Goal: Communication & Community: Answer question/provide support

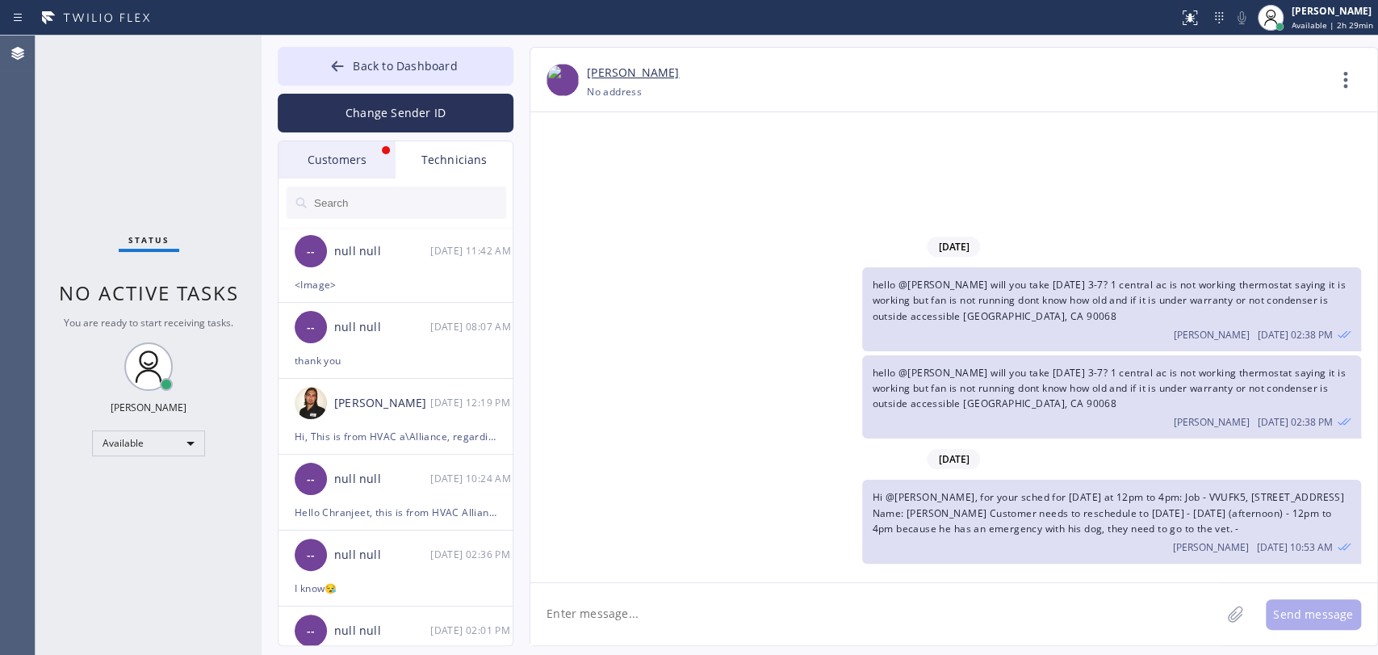
click at [342, 165] on div "Customers" at bounding box center [337, 159] width 117 height 37
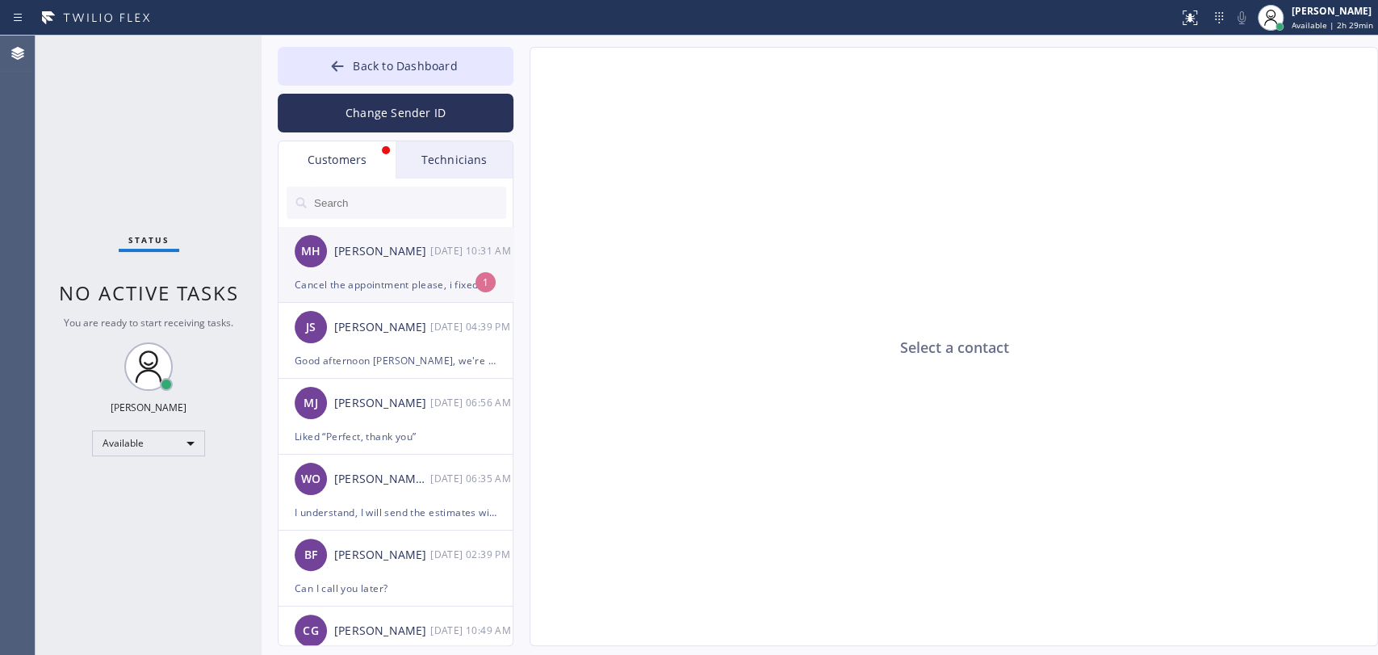
click at [394, 266] on div "MH [PERSON_NAME] [DATE] 10:31 AM" at bounding box center [397, 251] width 236 height 48
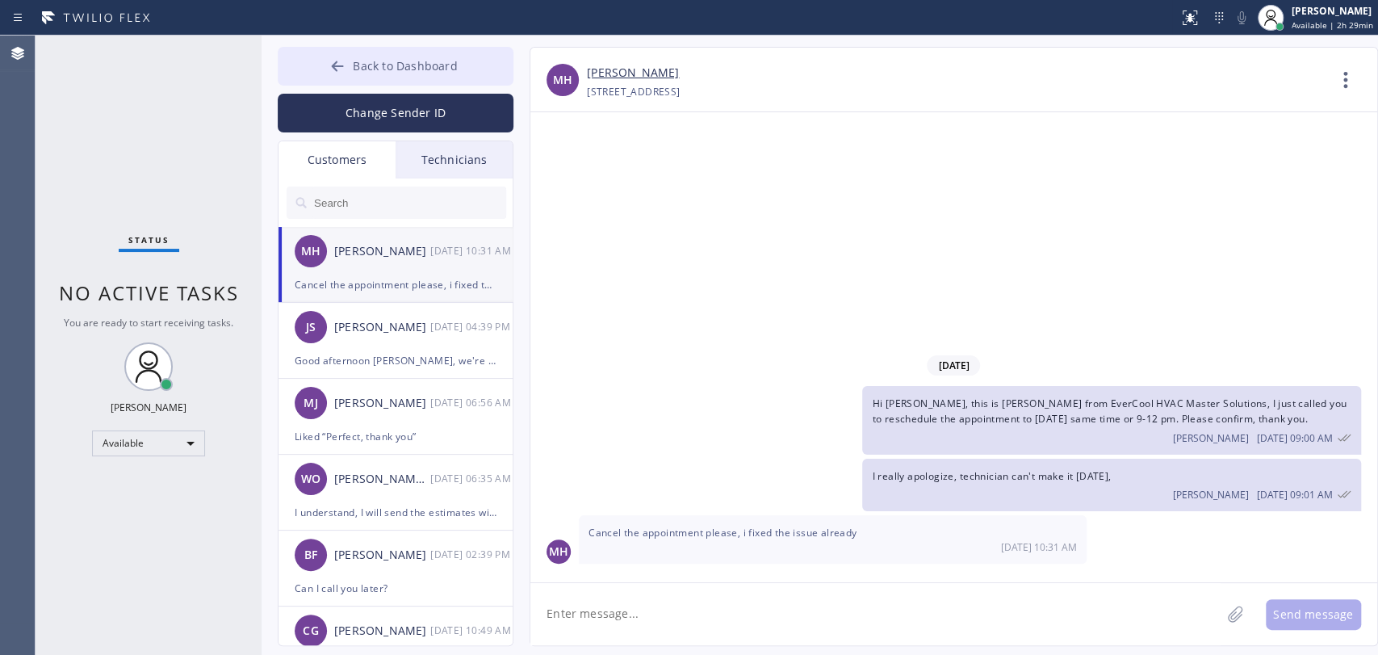
click at [367, 69] on span "Back to Dashboard" at bounding box center [405, 65] width 104 height 15
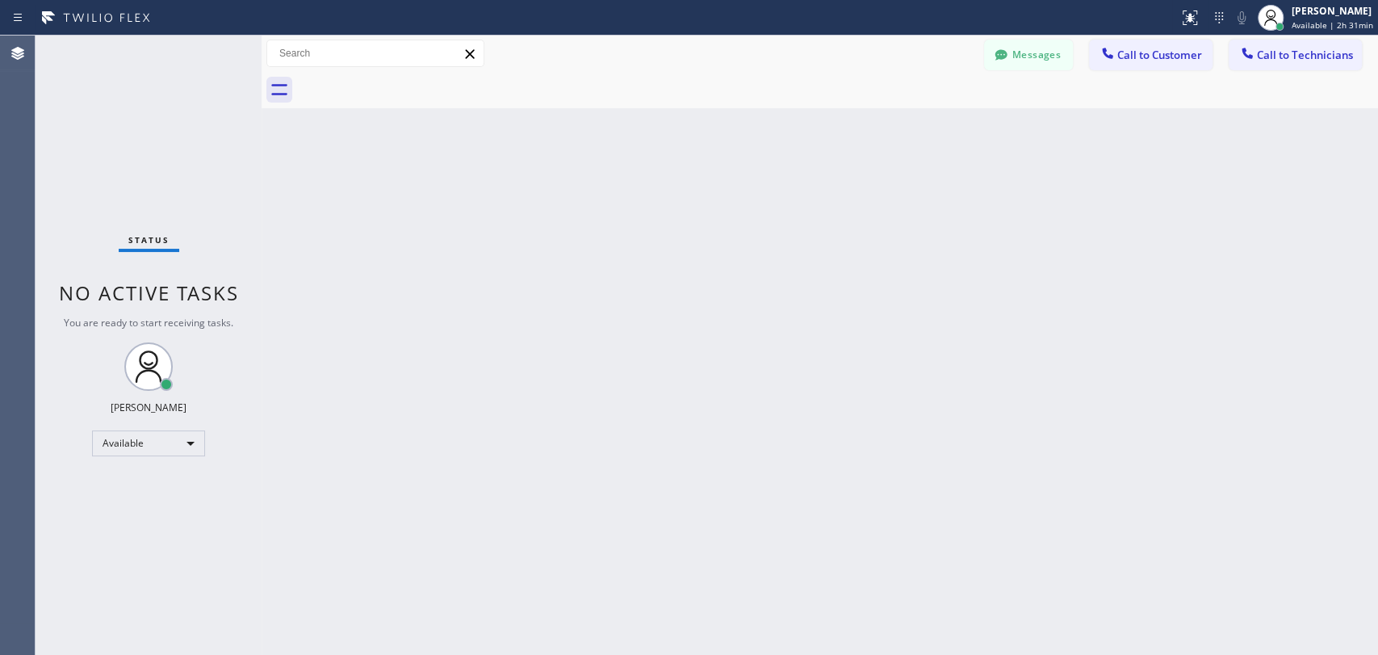
click at [75, 218] on div "Status No active tasks You are ready to start receiving tasks. [PERSON_NAME] Av…" at bounding box center [149, 345] width 226 height 619
click at [1240, 467] on div "Back to Dashboard Change Sender ID Customers Technicians MH [PERSON_NAME] [DATE…" at bounding box center [820, 345] width 1116 height 619
click at [1179, 270] on div "Back to Dashboard Change Sender ID Customers Technicians MH [PERSON_NAME] [DATE…" at bounding box center [820, 345] width 1116 height 619
drag, startPoint x: 1240, startPoint y: 350, endPoint x: 1227, endPoint y: 350, distance: 12.9
click at [1240, 350] on div "Back to Dashboard Change Sender ID Customers Technicians MH [PERSON_NAME] [DATE…" at bounding box center [820, 345] width 1116 height 619
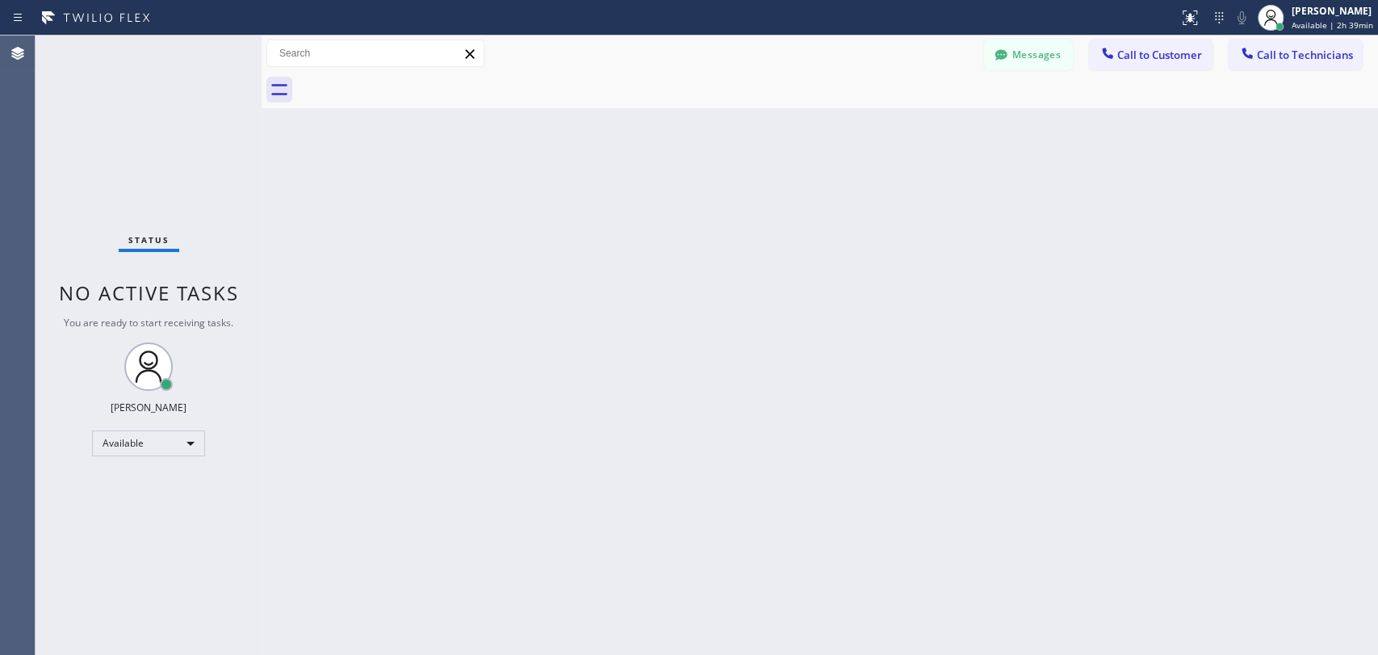
click at [1215, 297] on div "Back to Dashboard Change Sender ID Customers Technicians MH [PERSON_NAME] [DATE…" at bounding box center [820, 345] width 1116 height 619
click at [1298, 53] on span "Call to Technicians" at bounding box center [1305, 55] width 96 height 15
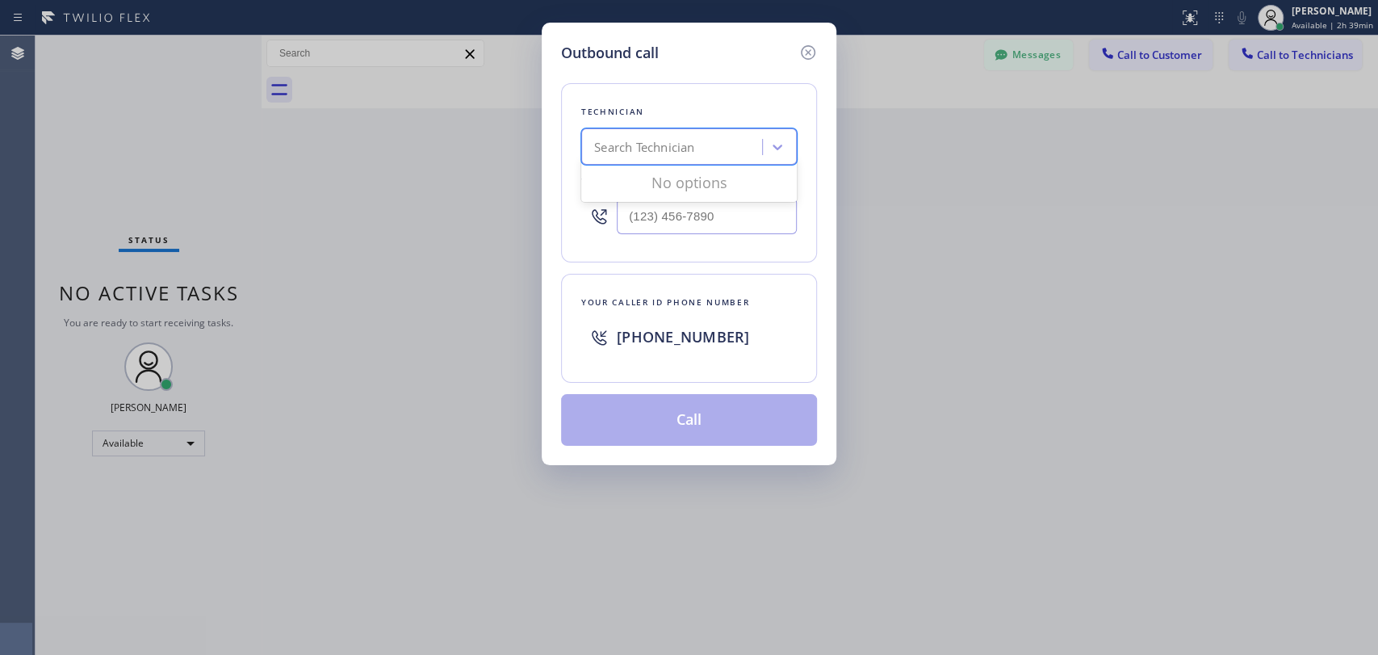
click at [636, 149] on div "Search Technician" at bounding box center [644, 147] width 100 height 19
type input "deni"
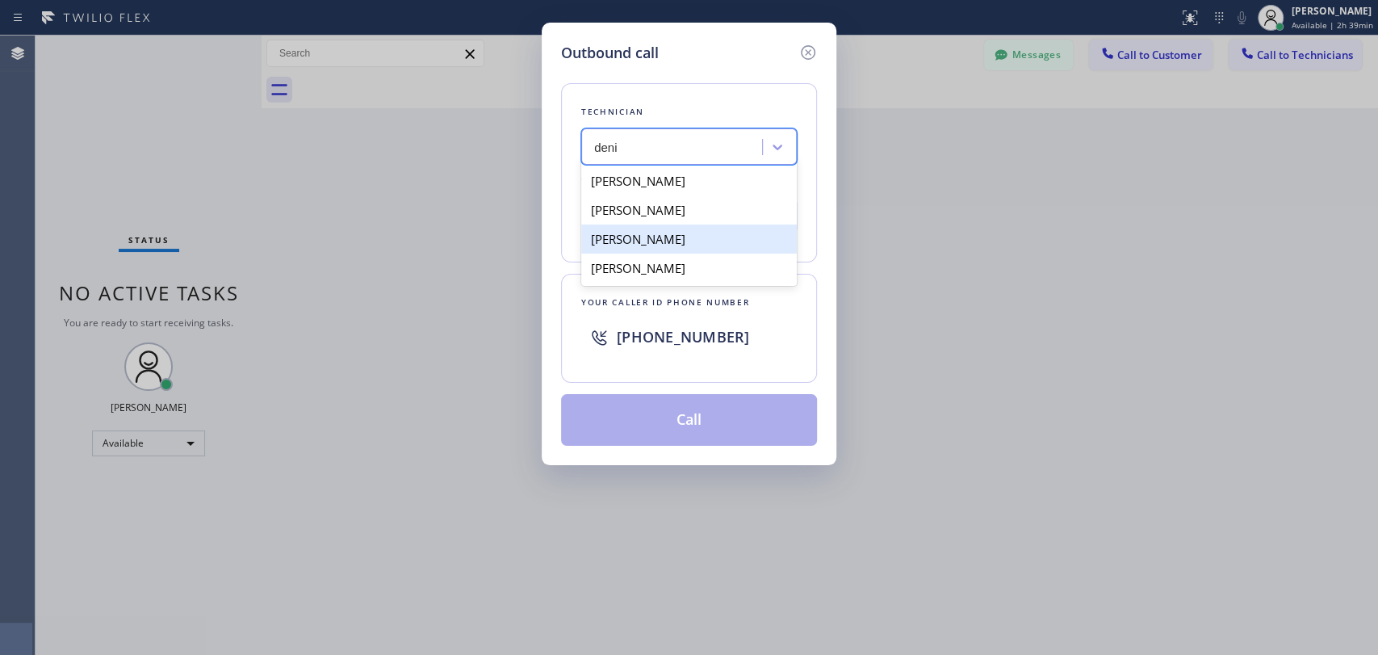
click at [681, 237] on div "[PERSON_NAME]" at bounding box center [689, 238] width 216 height 29
type input "[PHONE_NUMBER]"
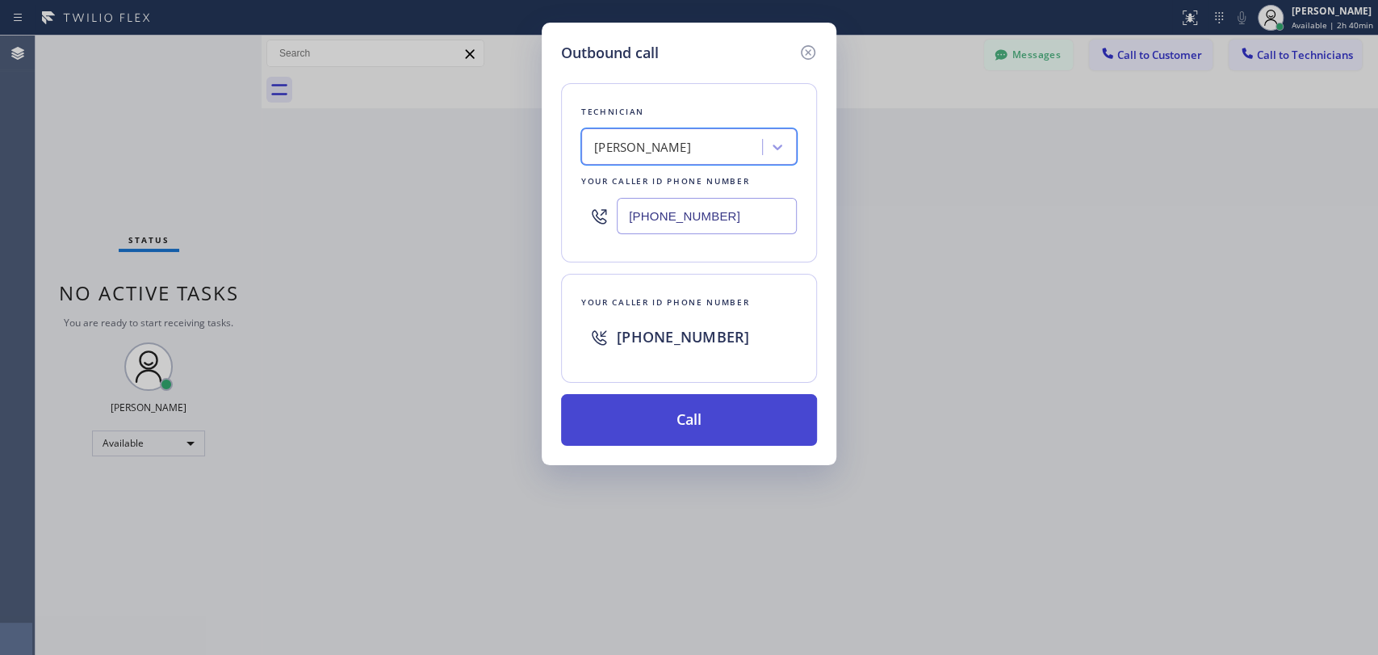
click at [712, 411] on button "Call" at bounding box center [689, 420] width 256 height 52
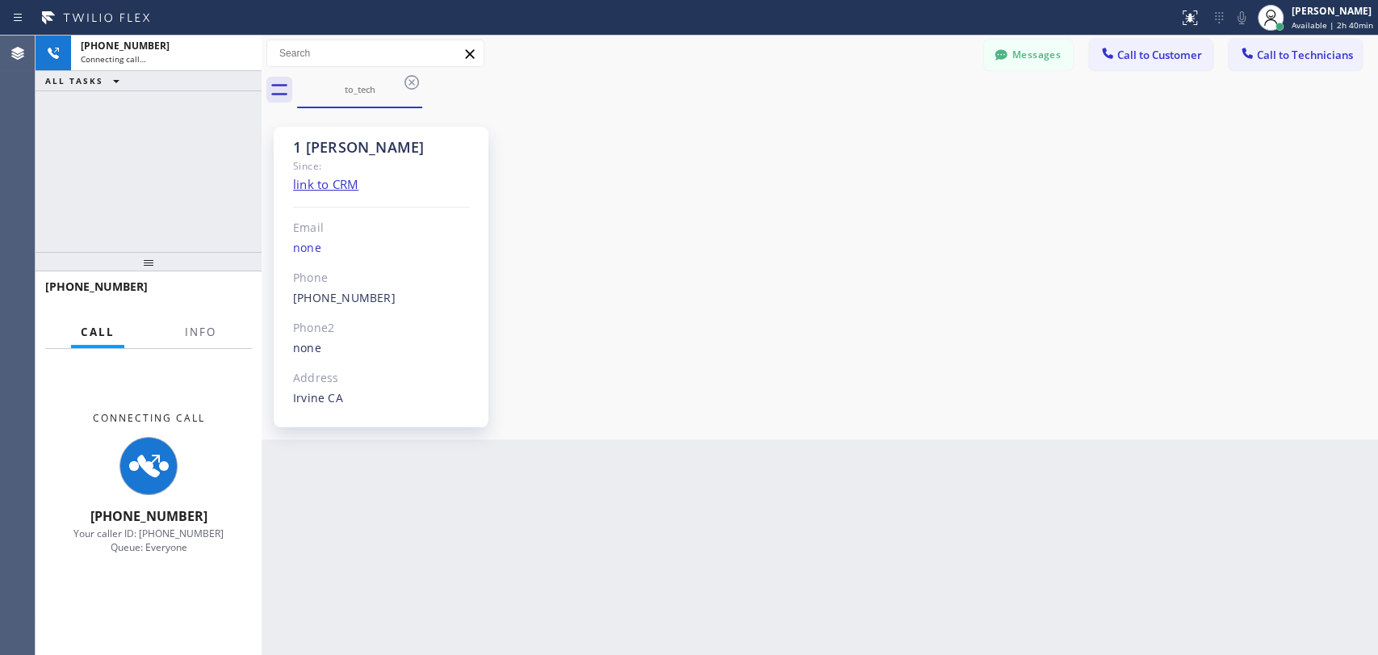
scroll to position [8661, 0]
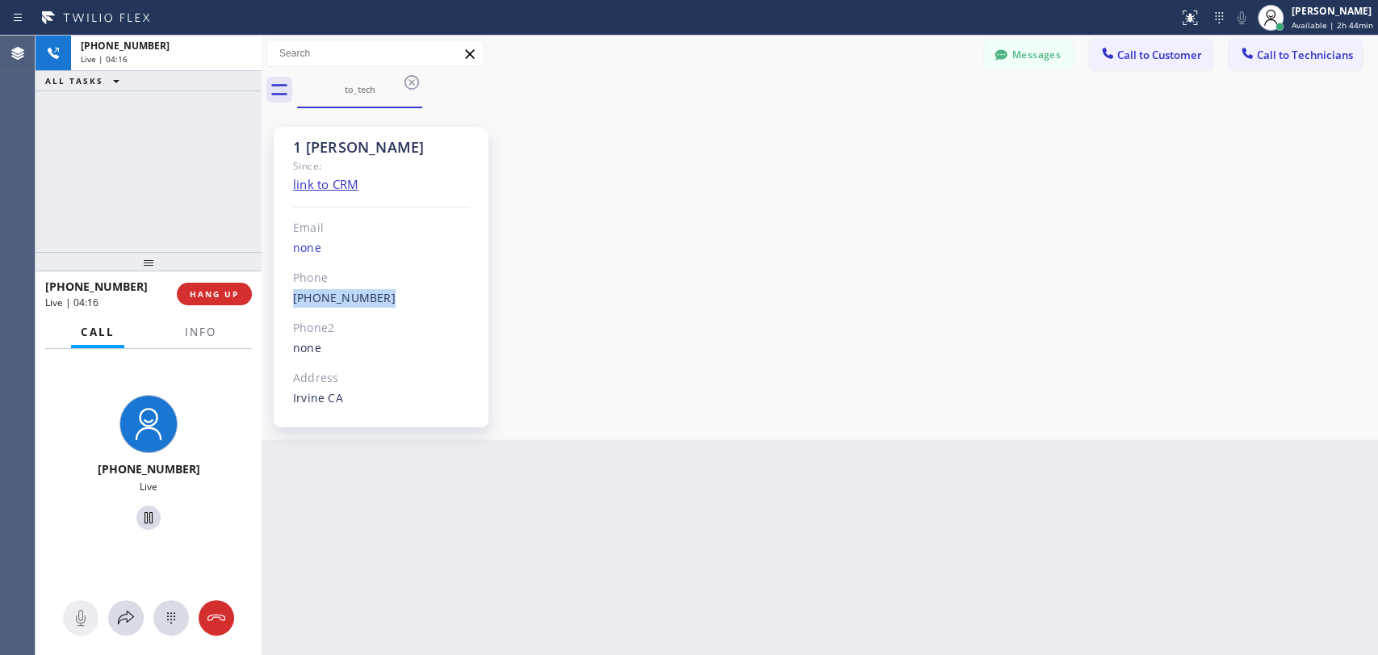
drag, startPoint x: 314, startPoint y: 299, endPoint x: 281, endPoint y: 299, distance: 33.1
click at [281, 299] on div "1 [PERSON_NAME] Since: link to CRM Email none Phone [PHONE_NUMBER] Outbound cal…" at bounding box center [381, 277] width 215 height 300
copy link "[PHONE_NUMBER]"
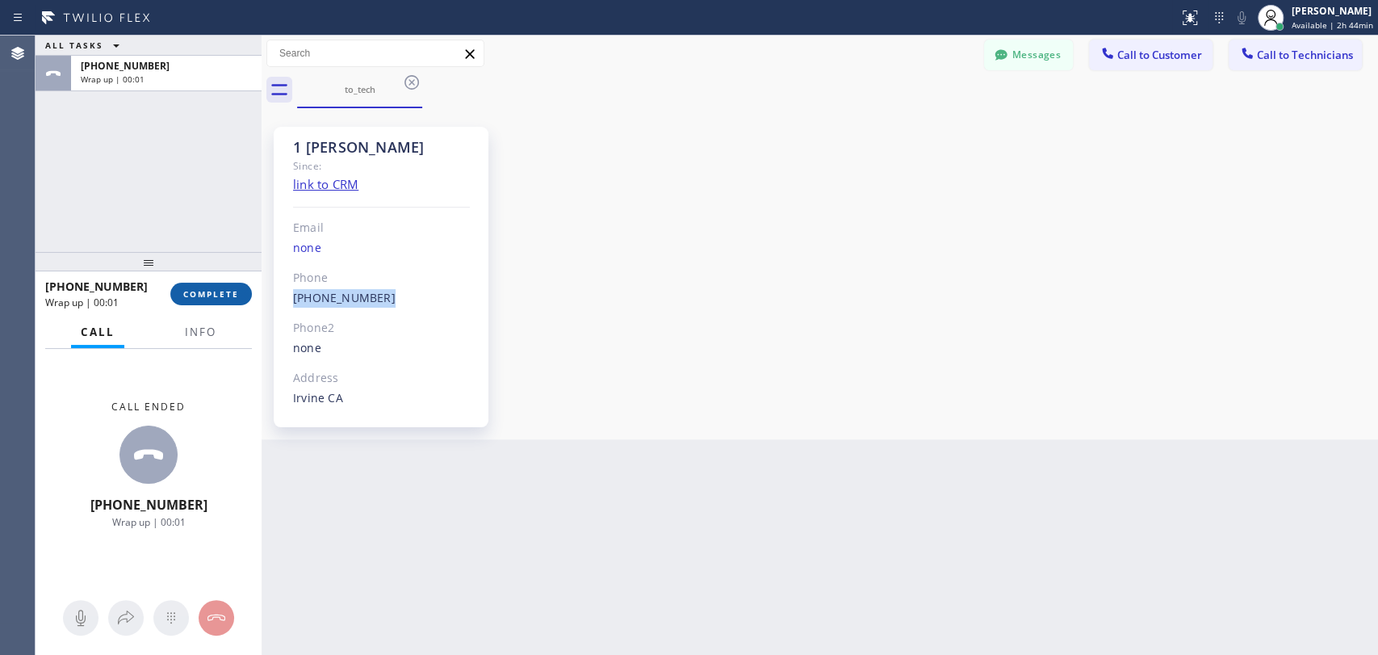
click at [205, 293] on span "COMPLETE" at bounding box center [211, 293] width 56 height 11
